Goal: Task Accomplishment & Management: Manage account settings

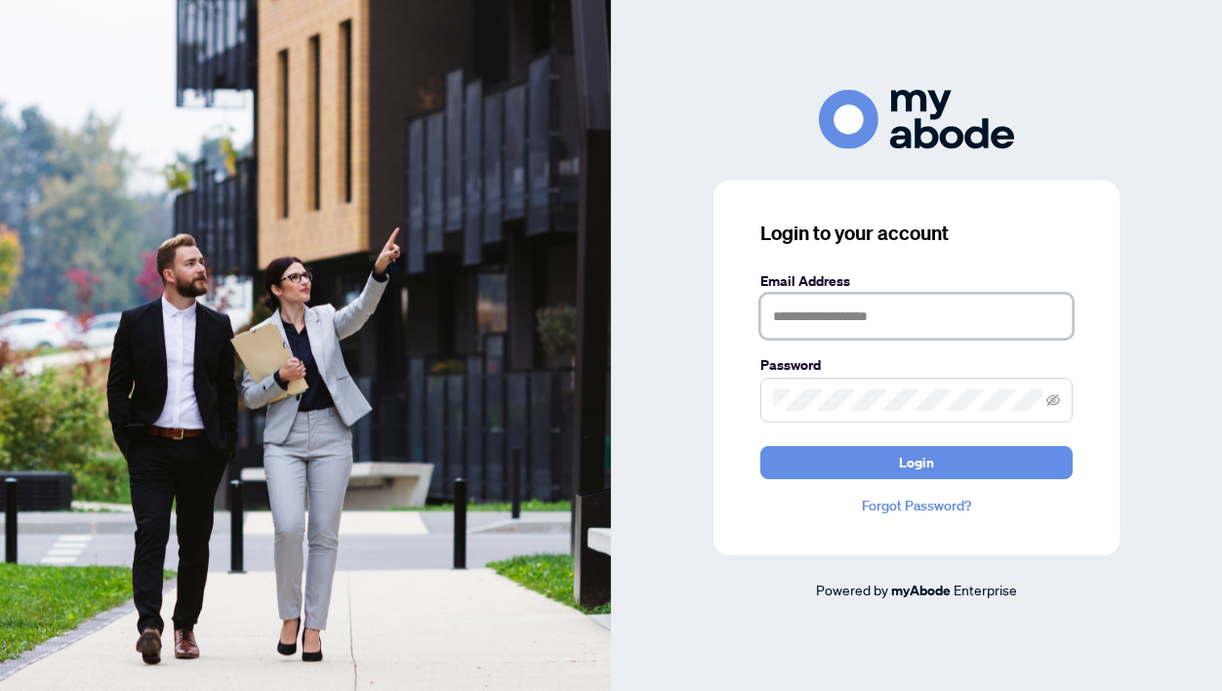
click at [881, 321] on input "text" at bounding box center [916, 316] width 312 height 45
type input "**********"
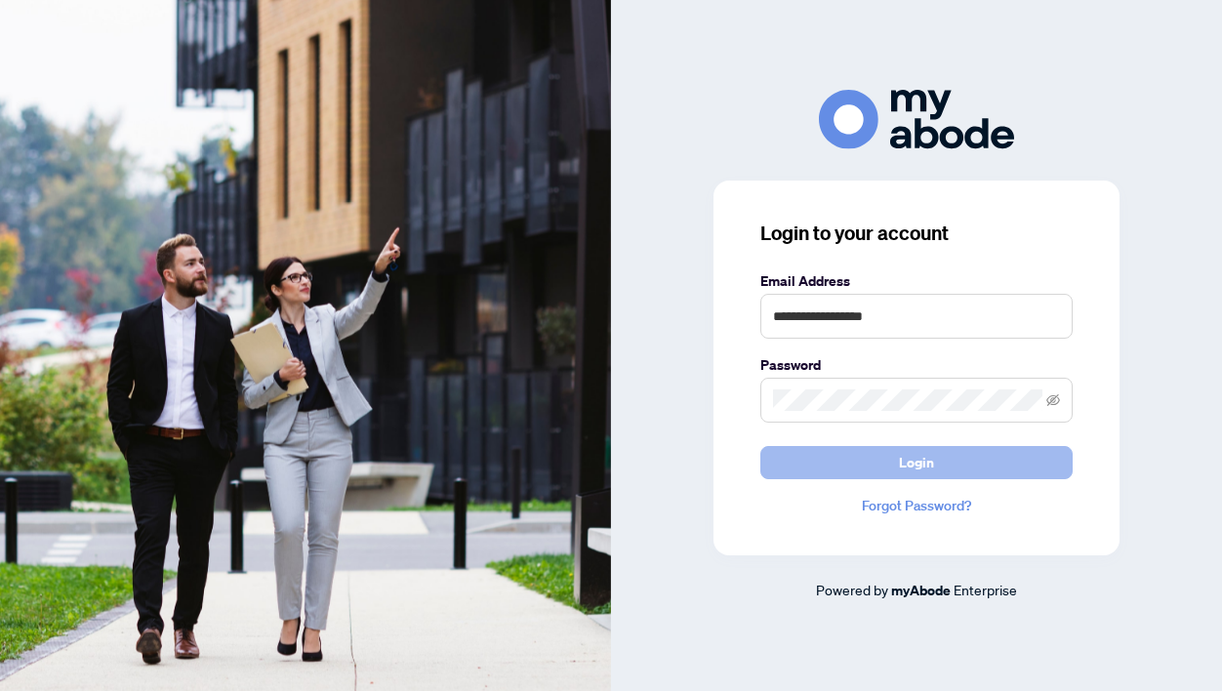
click at [917, 478] on span "Login" at bounding box center [916, 462] width 35 height 31
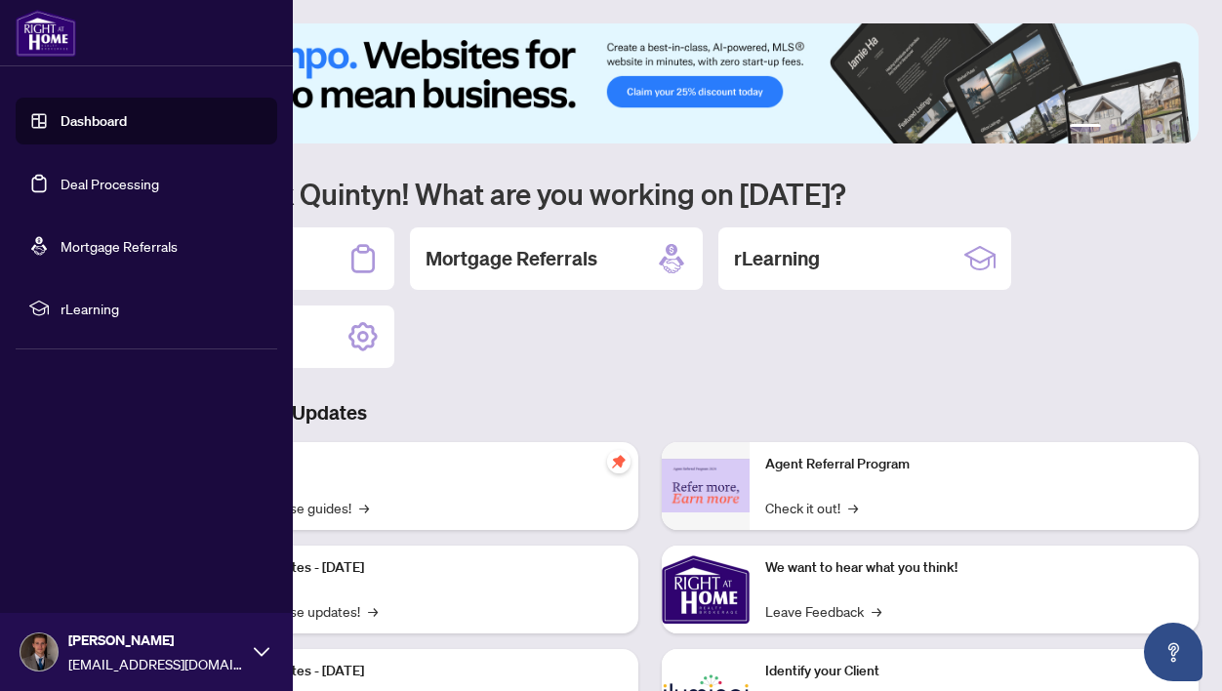
click at [131, 192] on link "Deal Processing" at bounding box center [110, 184] width 99 height 18
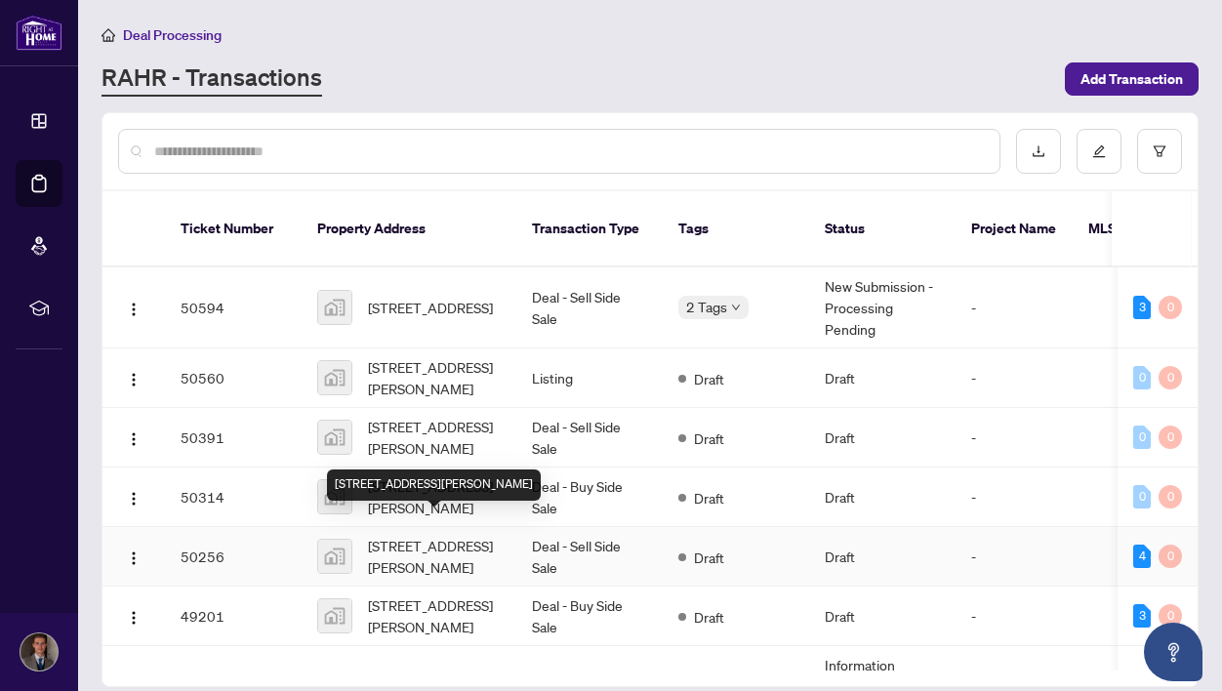
click at [486, 535] on span "[STREET_ADDRESS][PERSON_NAME]" at bounding box center [434, 556] width 133 height 43
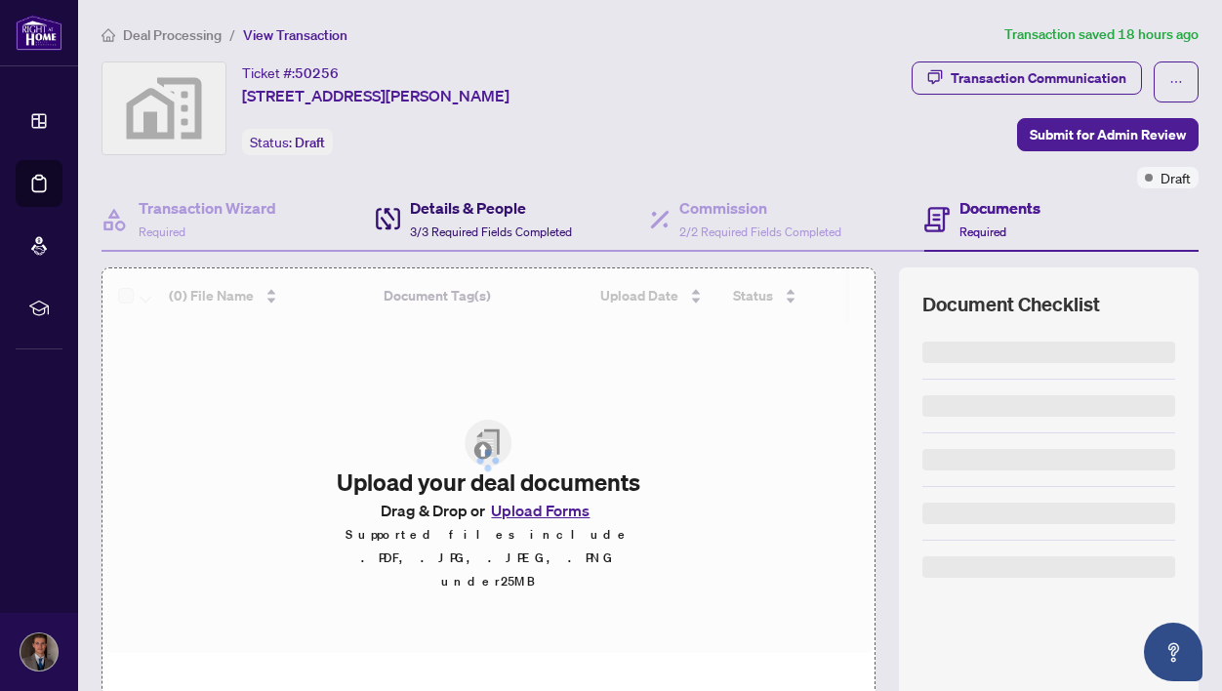
click at [500, 222] on div "Details & People 3/3 Required Fields Completed" at bounding box center [491, 219] width 162 height 46
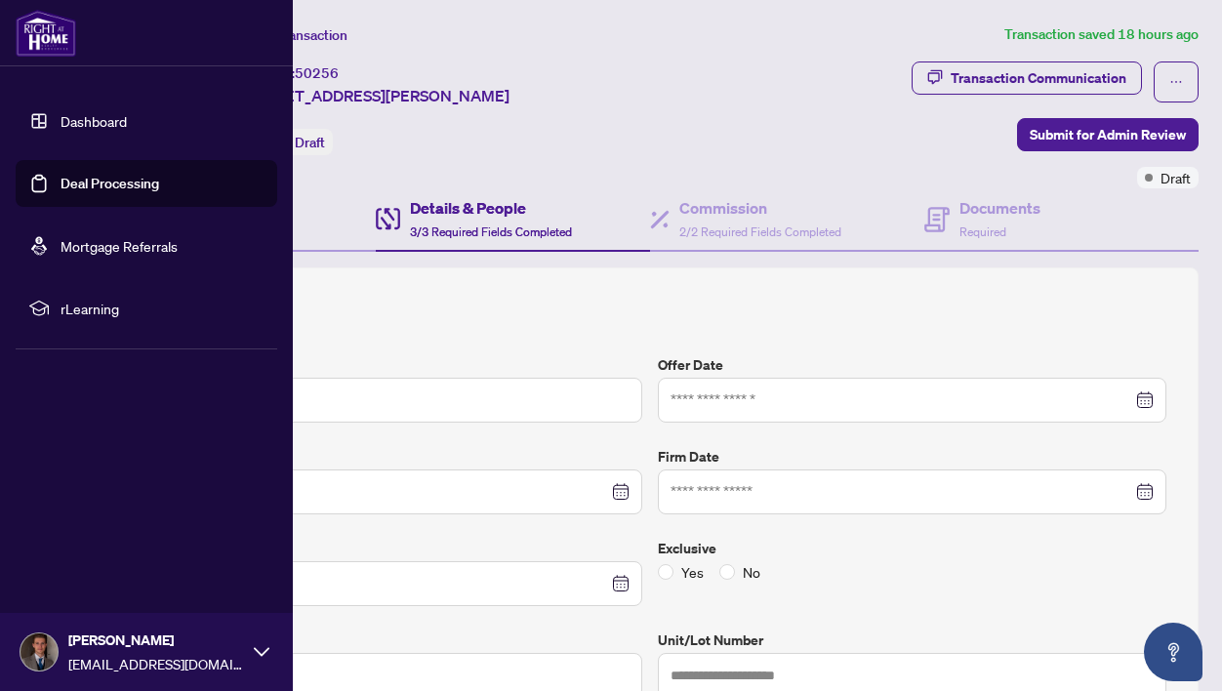
click at [83, 191] on link "Deal Processing" at bounding box center [110, 184] width 99 height 18
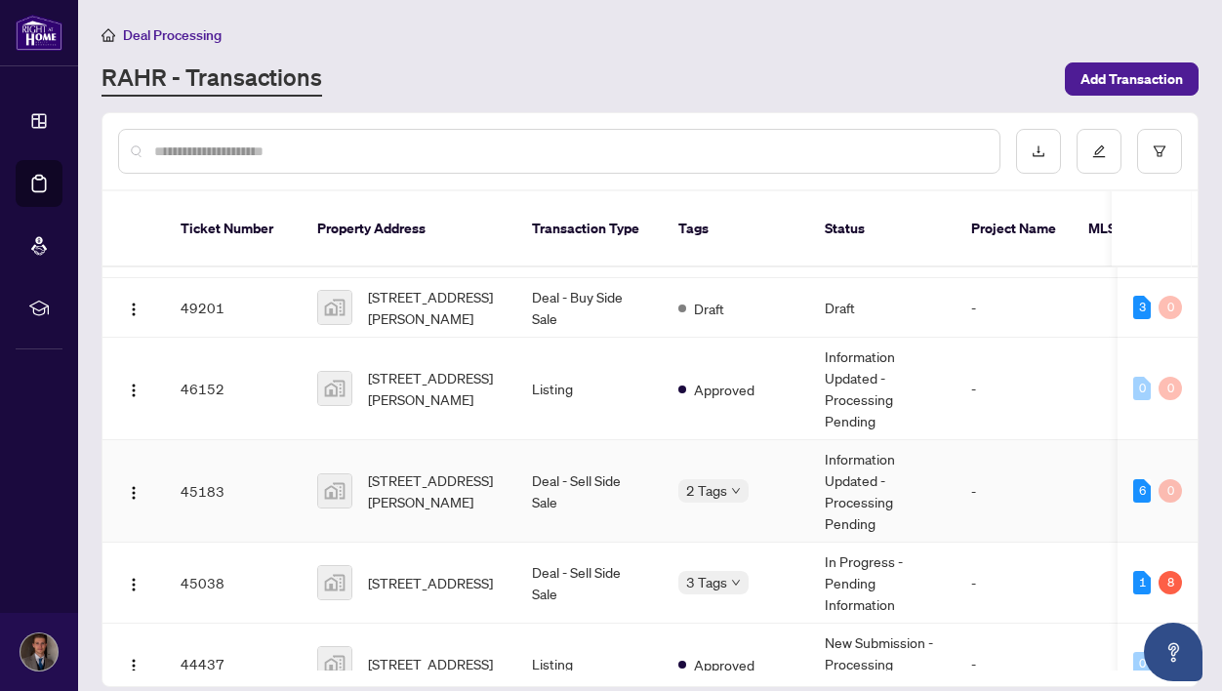
scroll to position [310, 0]
click at [485, 488] on td "[STREET_ADDRESS][PERSON_NAME]" at bounding box center [409, 489] width 215 height 102
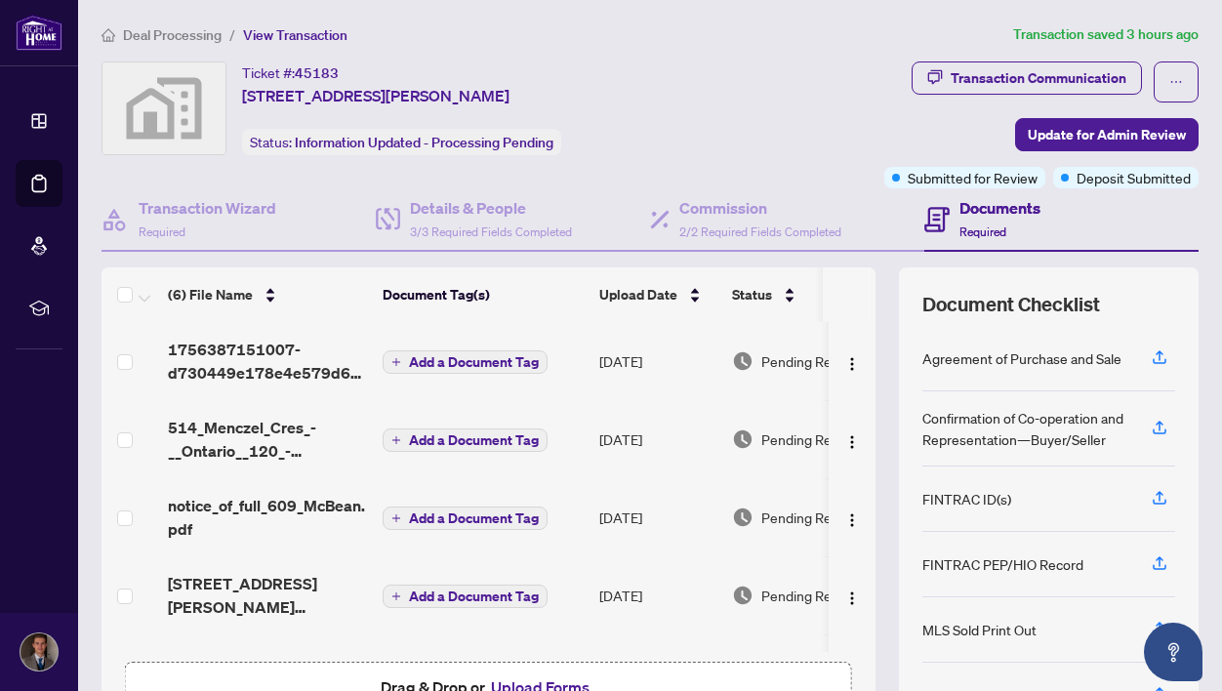
scroll to position [130, 0]
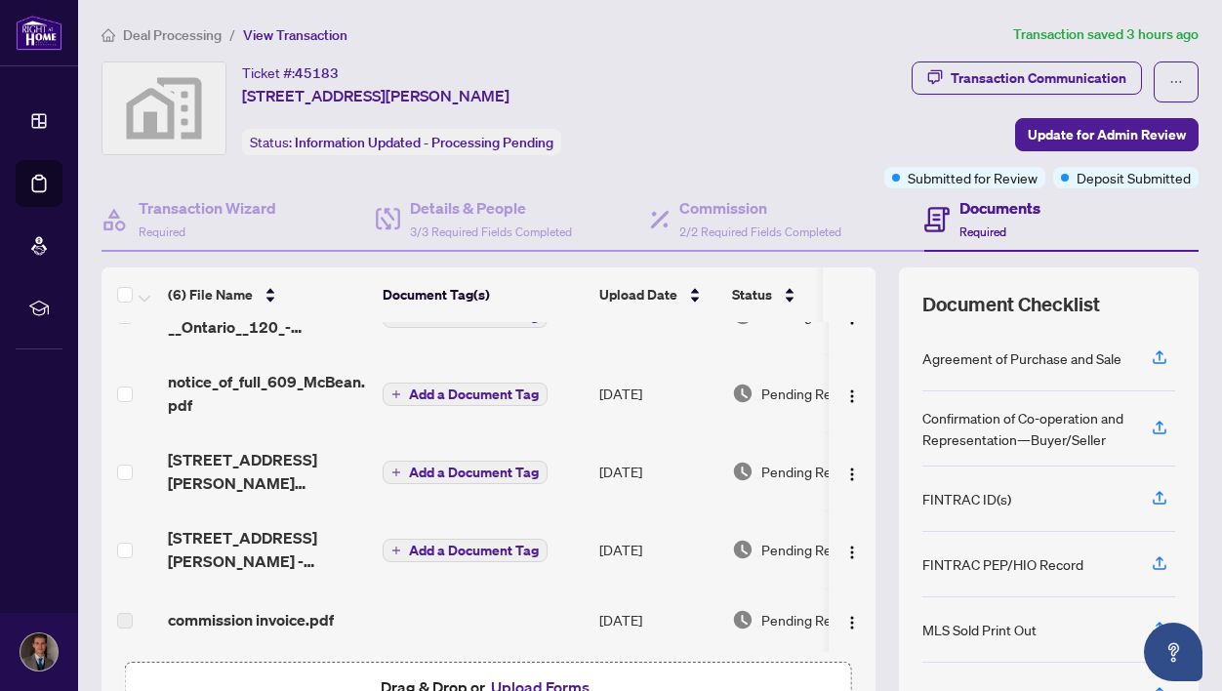
click at [709, 100] on div "Ticket #: 45183 609 McBean Avenue, Newmarket, ON, Canada Status: Information Up…" at bounding box center [411, 108] width 618 height 94
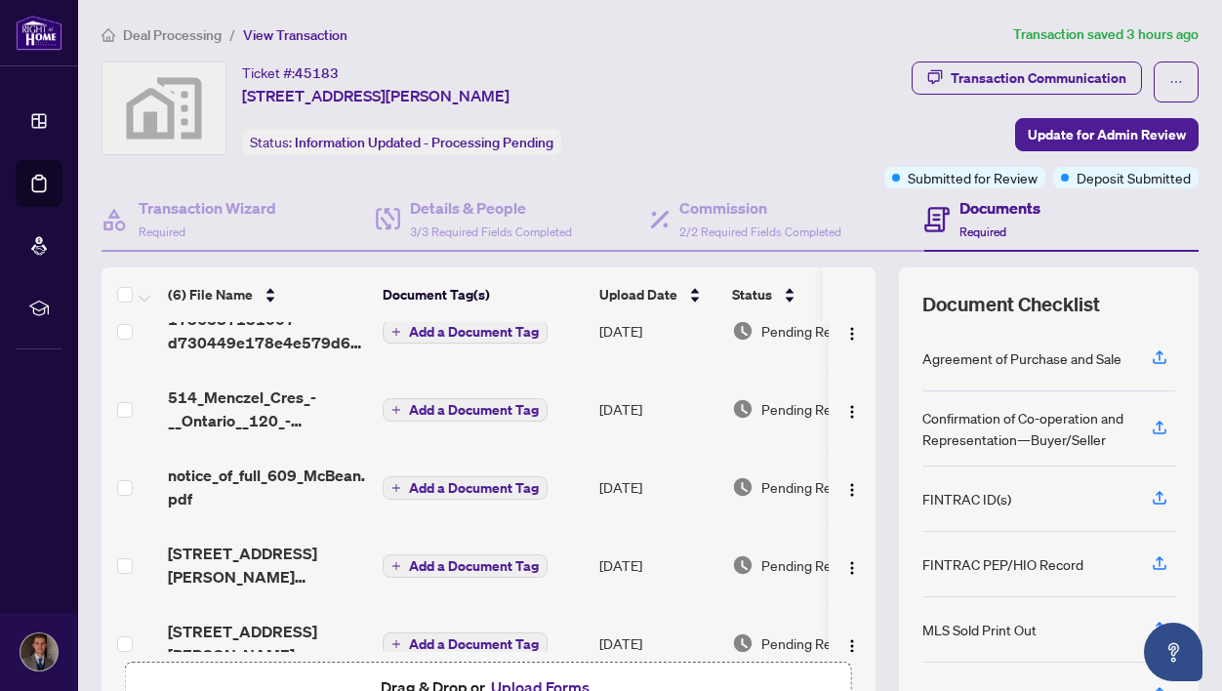
scroll to position [0, 0]
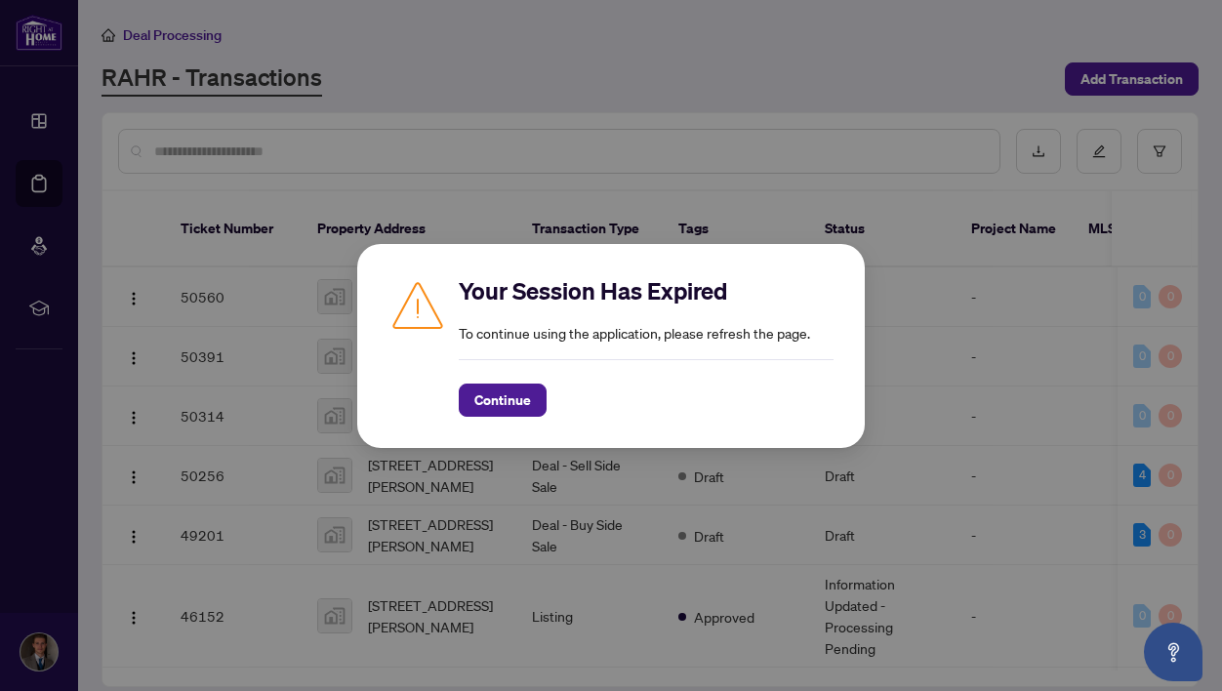
click at [740, 112] on div "Your Session Has Expired To continue using the application, please refresh the …" at bounding box center [611, 345] width 1222 height 691
